Goal: Use online tool/utility: Utilize a website feature to perform a specific function

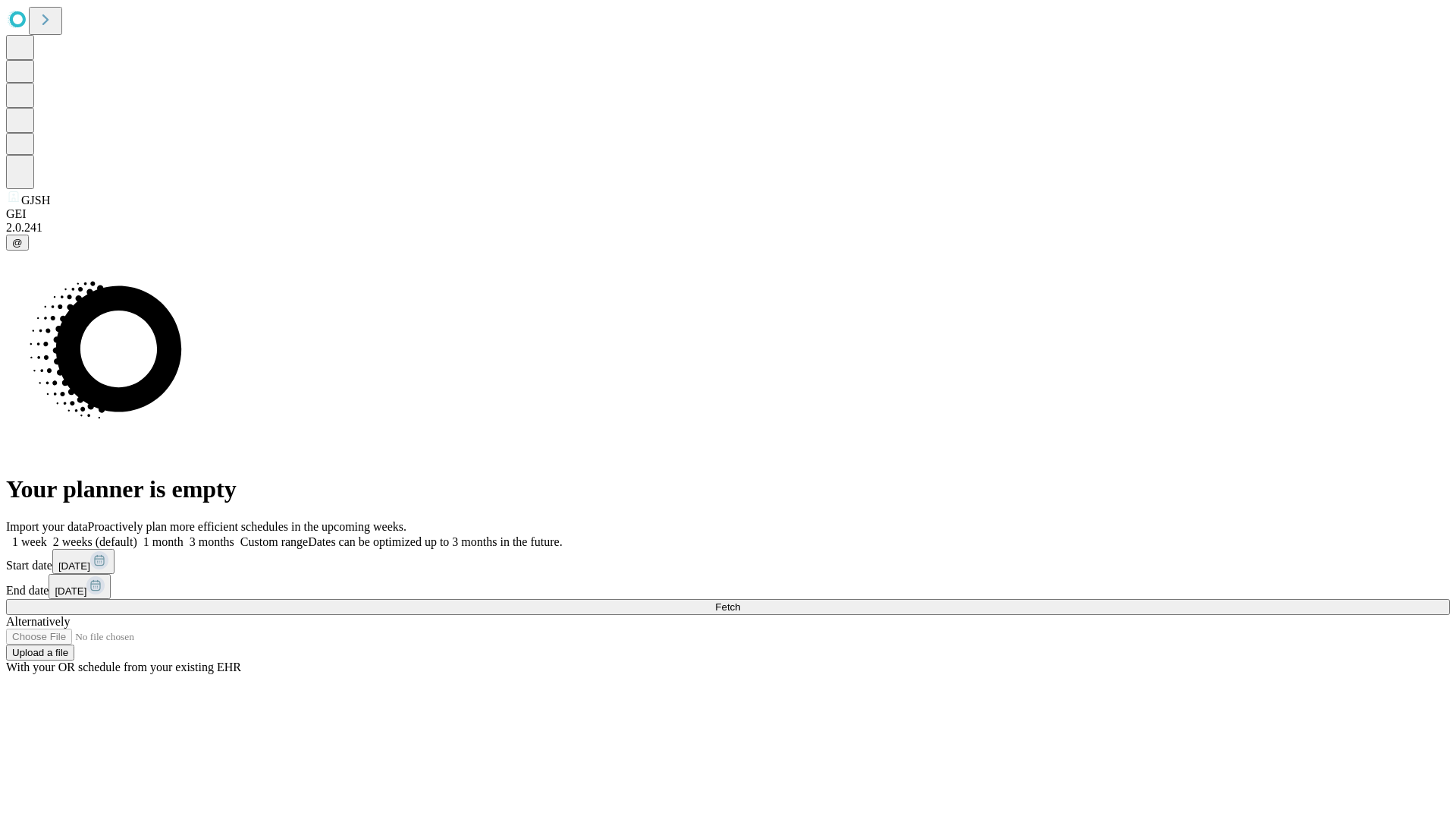
click at [740, 601] on span "Fetch" at bounding box center [727, 607] width 25 height 11
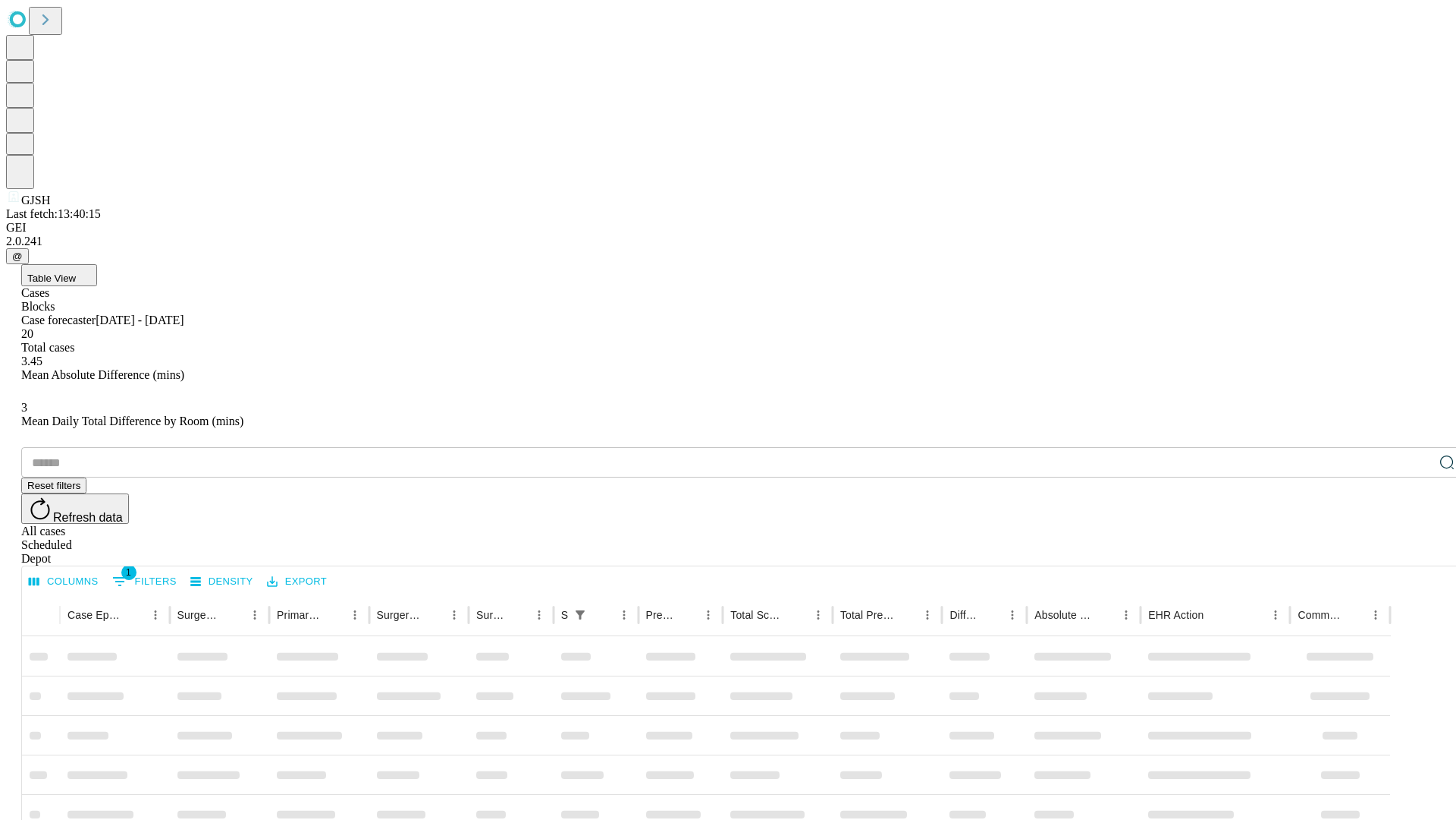
click at [76, 272] on span "Table View" at bounding box center [52, 277] width 48 height 11
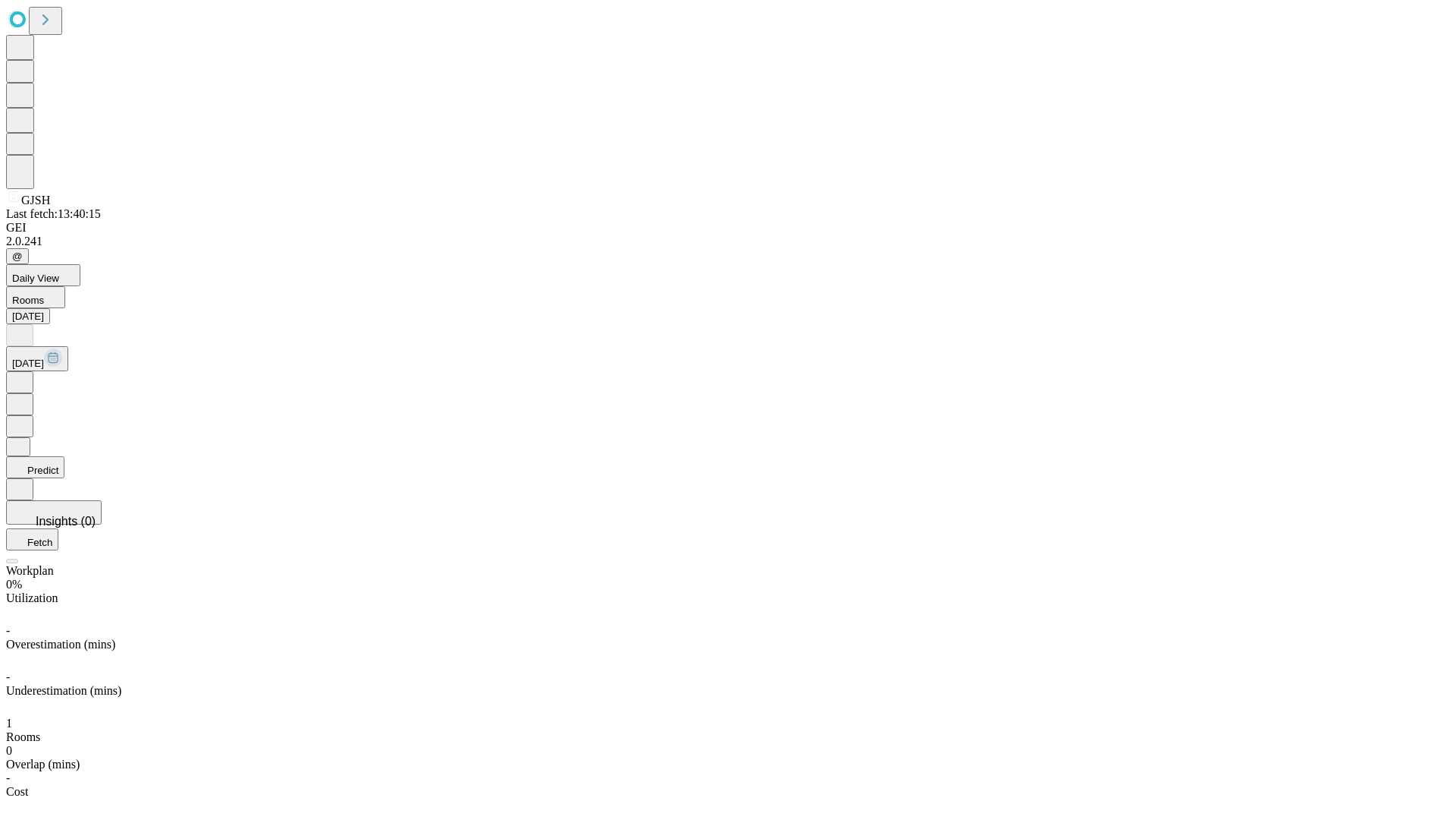
click at [65, 456] on button "Predict" at bounding box center [35, 467] width 59 height 22
